Goal: Task Accomplishment & Management: Manage account settings

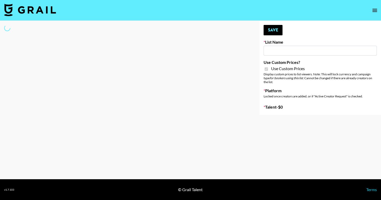
type input "Topsurveys ([DATE])"
checkbox input "true"
select select "Brand"
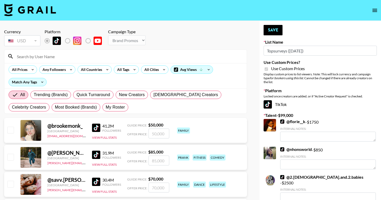
click at [108, 56] on input at bounding box center [129, 56] width 230 height 8
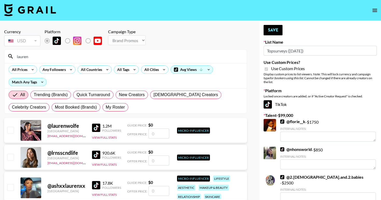
type input "lauren"
click at [135, 105] on div "All Trending (Brands) Quick Turnaround New Creators [DEMOGRAPHIC_DATA] Creators…" at bounding box center [126, 100] width 236 height 25
click at [106, 107] on span "My Roster" at bounding box center [115, 107] width 19 height 6
click at [106, 107] on input "My Roster" at bounding box center [106, 107] width 0 height 0
radio input "true"
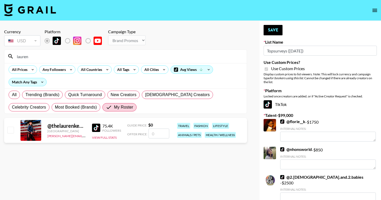
click at [153, 133] on input "number" at bounding box center [159, 133] width 21 height 10
checkbox input "true"
type input "2000"
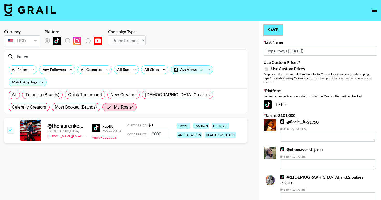
click at [278, 27] on button "Save" at bounding box center [273, 30] width 19 height 10
